Goal: Find specific page/section: Find specific page/section

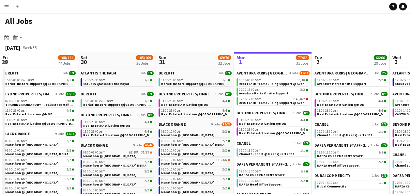
scroll to position [0, 156]
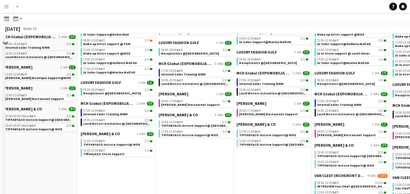
scroll to position [391, 0]
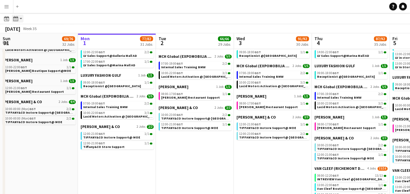
click at [19, 17] on div "Month view / Day view" at bounding box center [16, 19] width 8 height 8
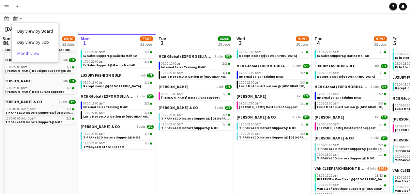
click at [42, 52] on link "Month view" at bounding box center [35, 53] width 36 height 6
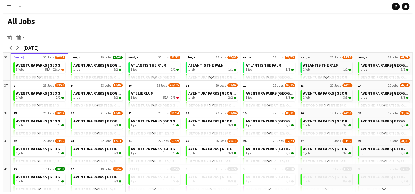
scroll to position [0, 0]
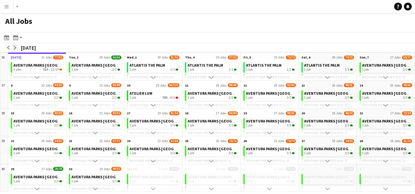
click at [17, 47] on app-icon "arrow-right" at bounding box center [15, 48] width 4 height 4
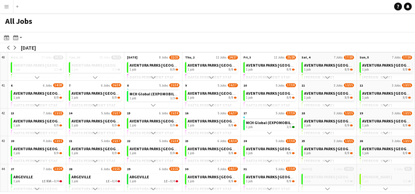
scroll to position [48, 0]
click at [384, 190] on app-icon "Scroll down" at bounding box center [385, 188] width 5 height 5
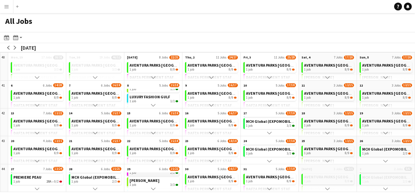
scroll to position [60, 0]
